Goal: Task Accomplishment & Management: Manage account settings

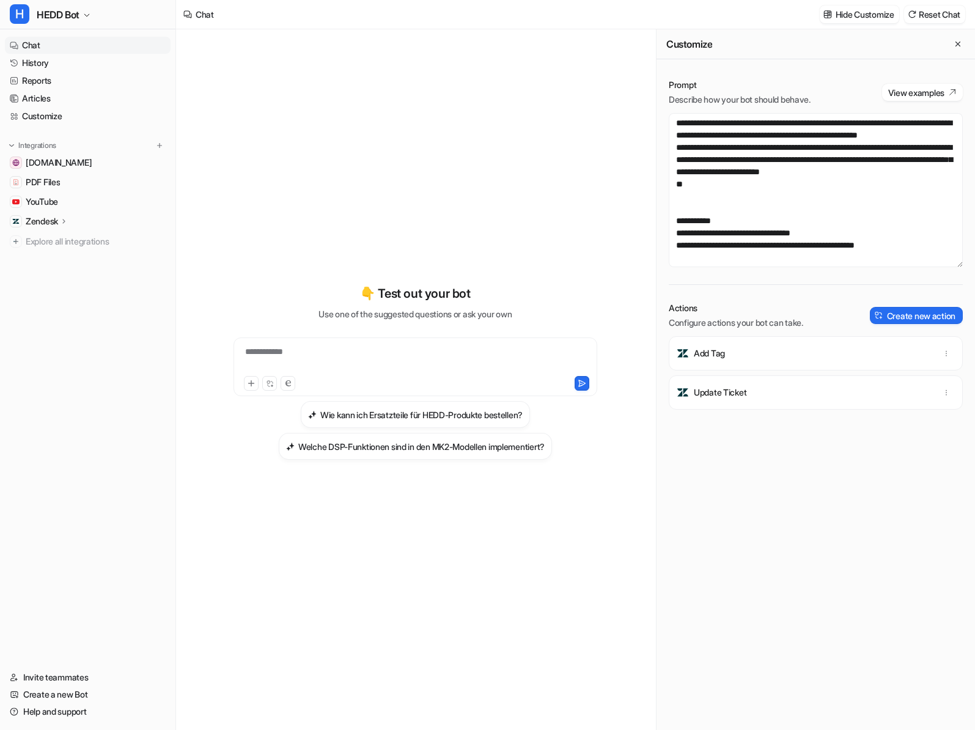
scroll to position [938, 0]
click at [752, 171] on textarea at bounding box center [816, 190] width 294 height 154
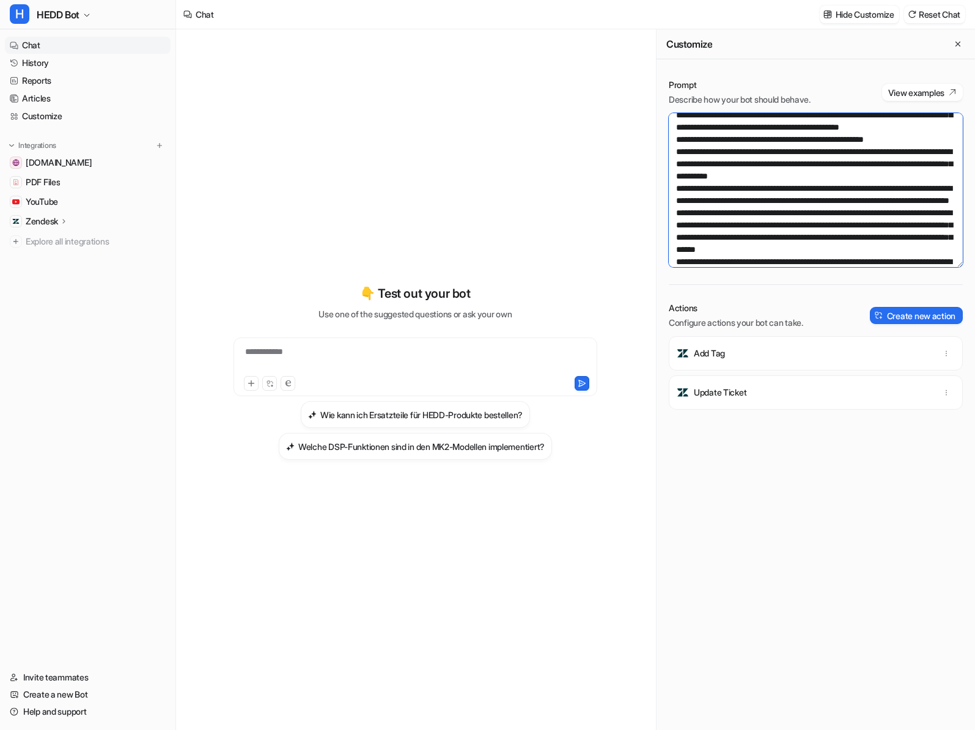
scroll to position [476, 0]
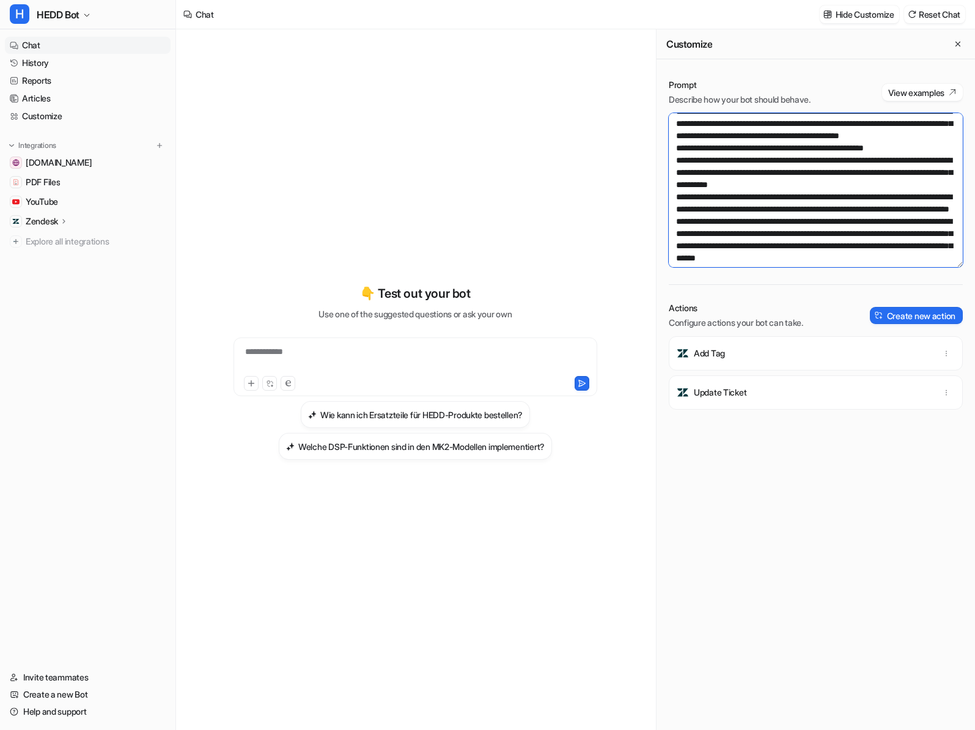
click at [929, 194] on textarea at bounding box center [816, 190] width 294 height 154
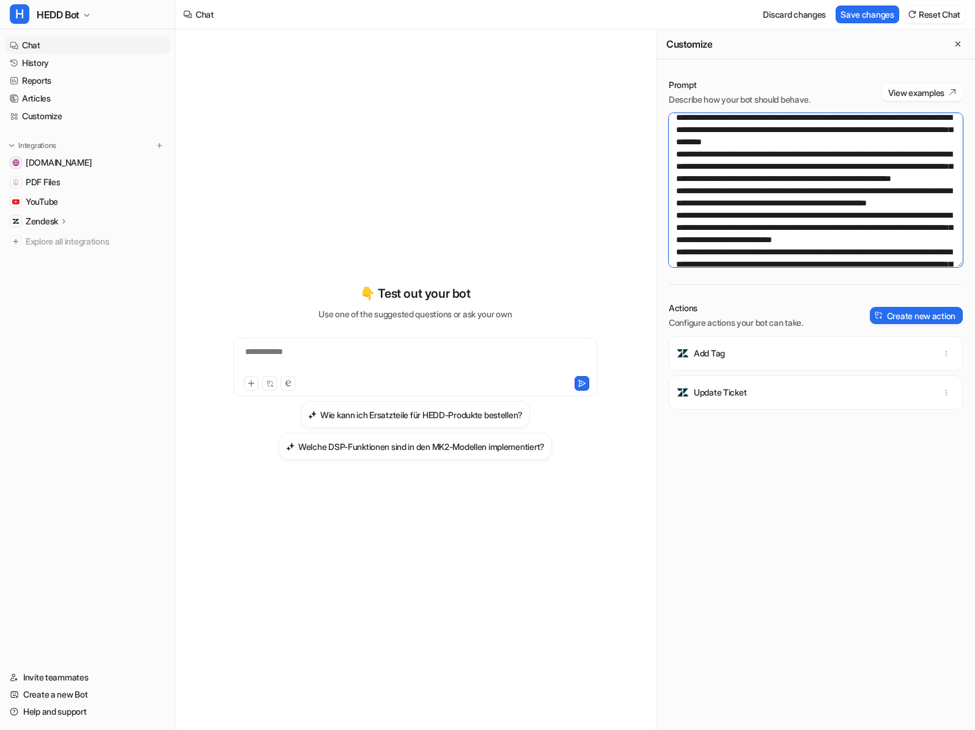
scroll to position [164, 0]
click at [727, 154] on textarea at bounding box center [816, 190] width 294 height 154
drag, startPoint x: 847, startPoint y: 156, endPoint x: 911, endPoint y: 156, distance: 64.2
click at [911, 156] on textarea at bounding box center [816, 190] width 294 height 154
click at [672, 166] on textarea at bounding box center [816, 190] width 294 height 154
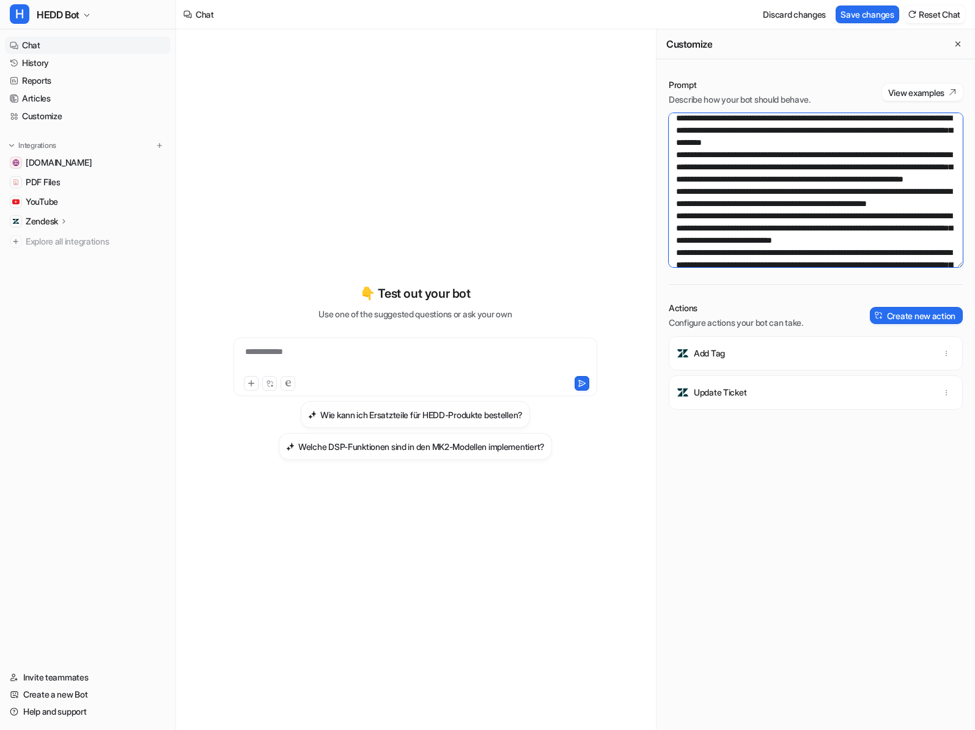
click at [832, 181] on textarea at bounding box center [816, 190] width 294 height 154
click at [823, 191] on textarea at bounding box center [816, 190] width 294 height 154
click at [850, 155] on textarea at bounding box center [816, 190] width 294 height 154
click at [880, 153] on textarea at bounding box center [816, 190] width 294 height 154
click at [881, 153] on textarea at bounding box center [816, 190] width 294 height 154
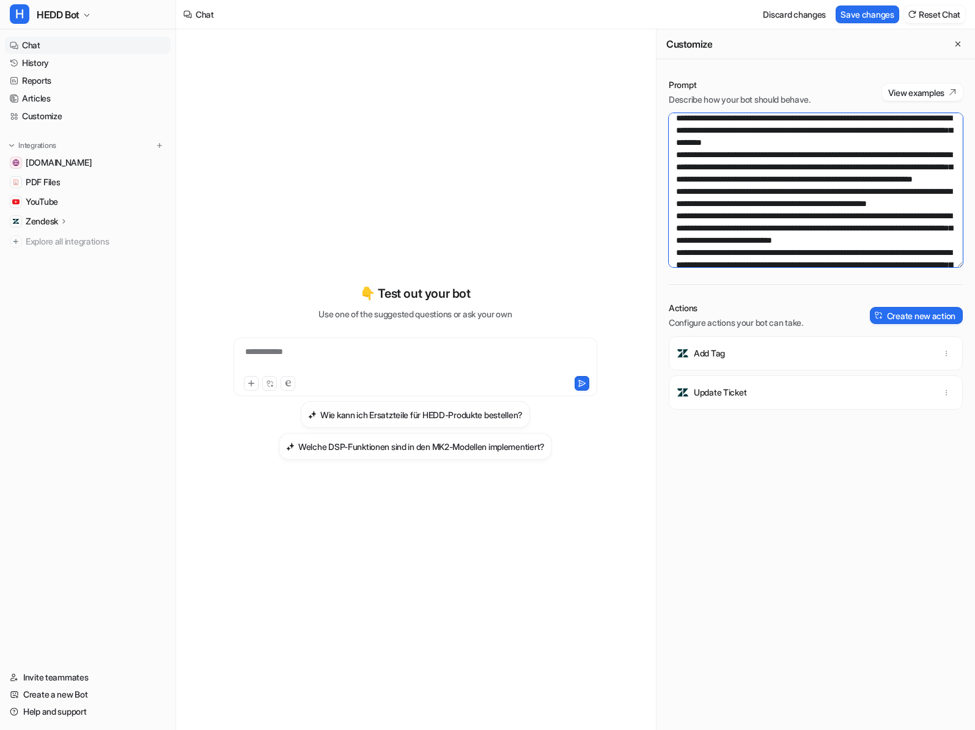
click at [680, 153] on textarea at bounding box center [816, 190] width 294 height 154
click at [841, 192] on textarea at bounding box center [816, 190] width 294 height 154
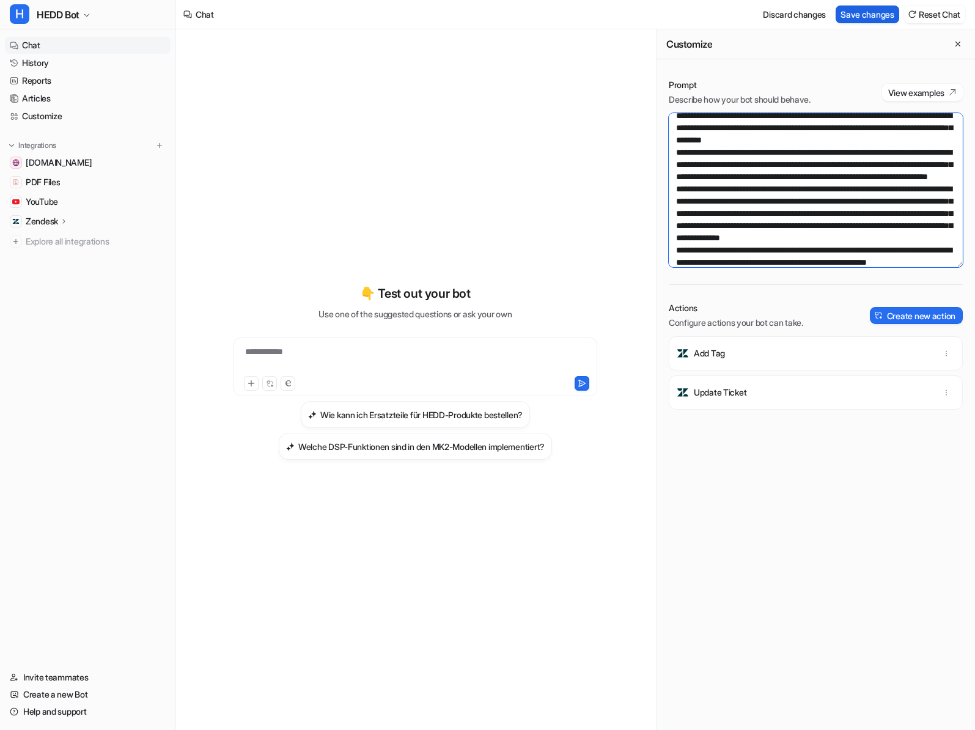
type textarea "**********"
click at [874, 15] on button "Save changes" at bounding box center [868, 15] width 64 height 18
